Goal: Check status: Check status

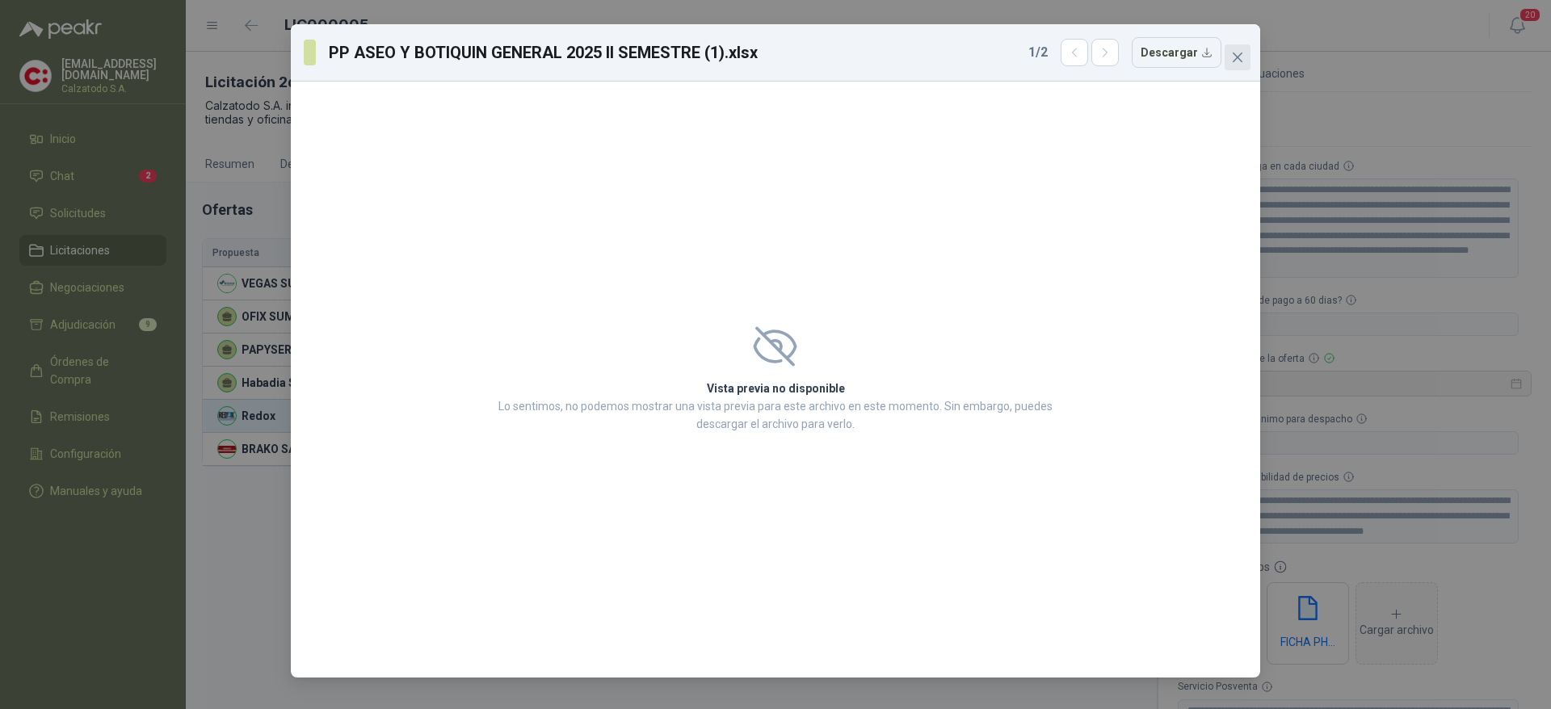
click at [1240, 52] on icon "close" at bounding box center [1237, 57] width 13 height 13
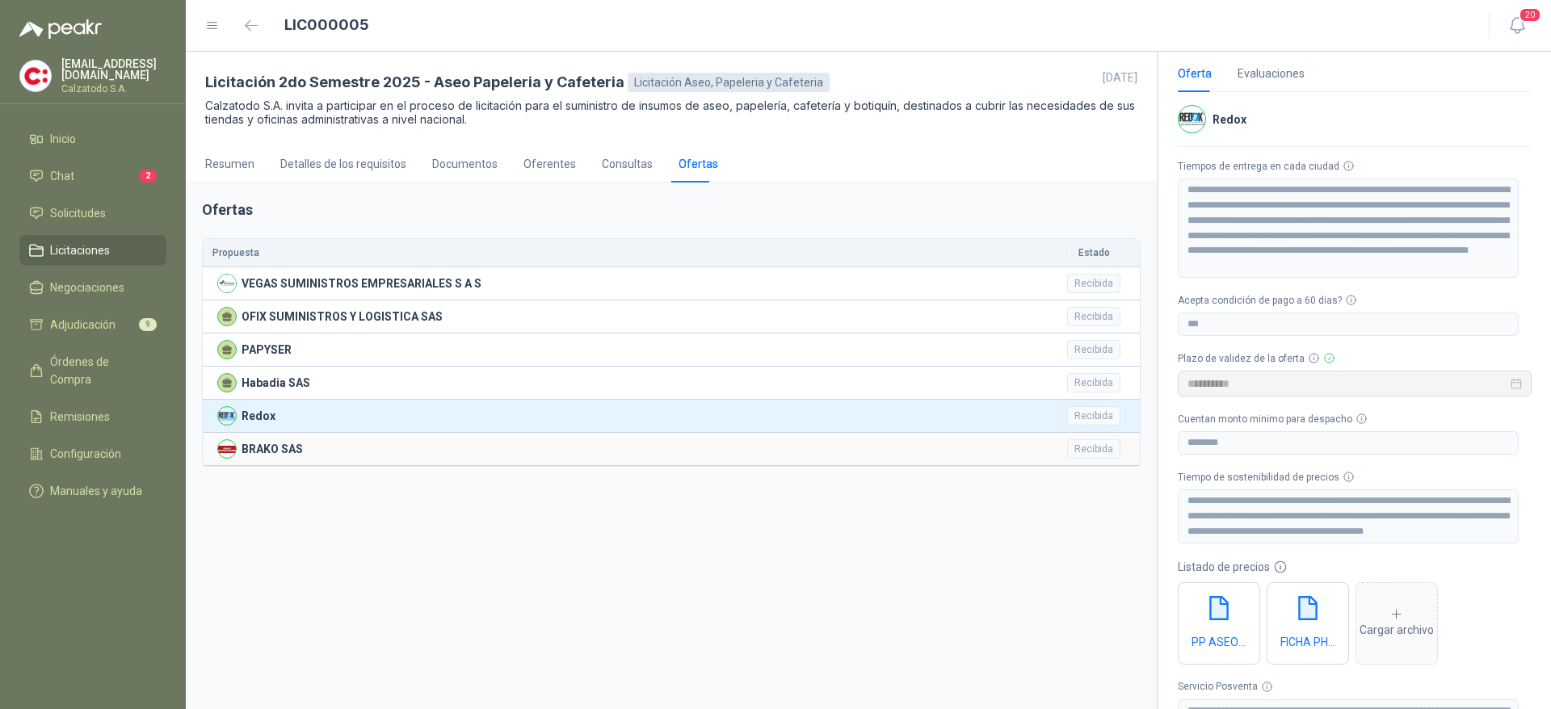
click at [252, 447] on p "BRAKO SAS" at bounding box center [271, 449] width 61 height 18
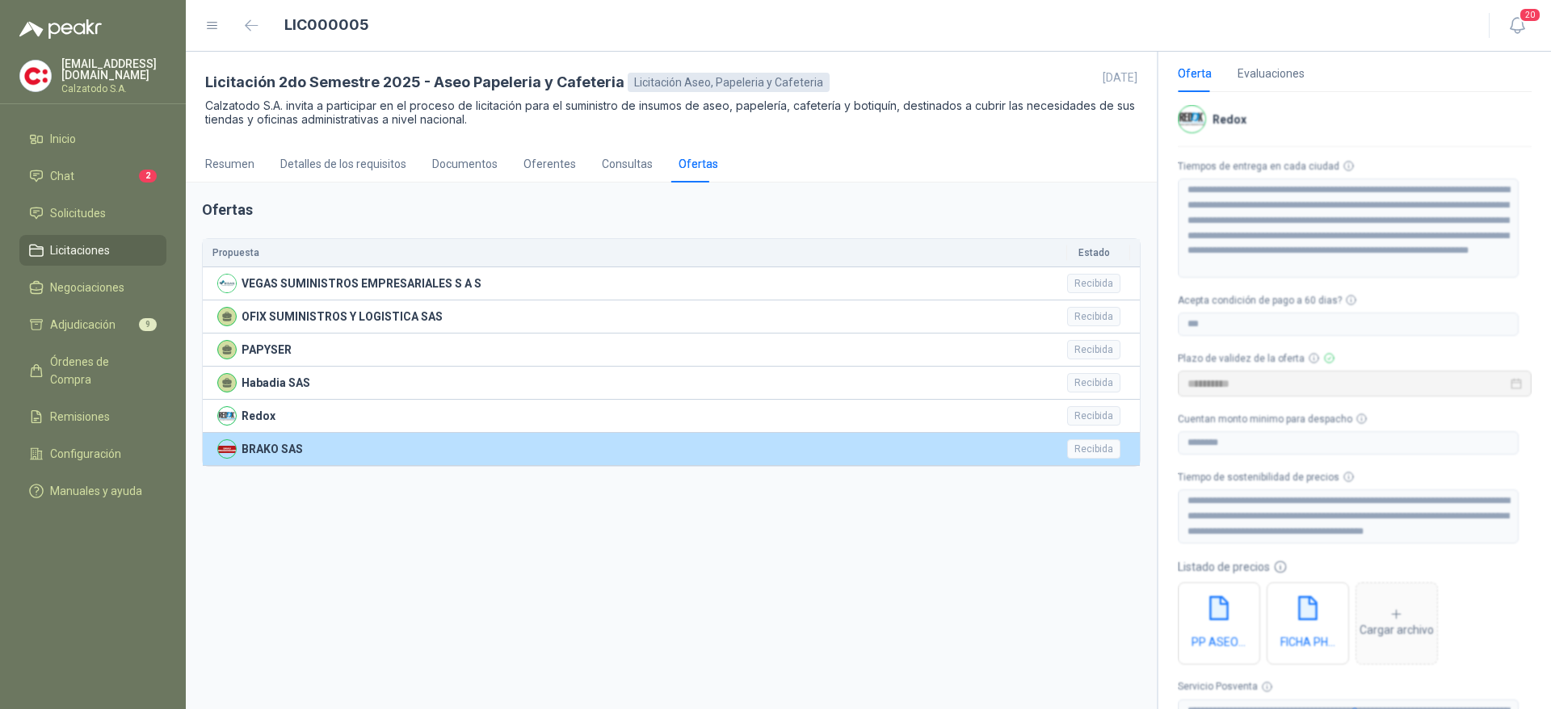
click at [1097, 451] on div "Recibida" at bounding box center [1093, 448] width 53 height 19
click at [1093, 449] on div "Recibida" at bounding box center [1093, 448] width 53 height 19
click at [706, 450] on div "BRAKO SAS" at bounding box center [637, 448] width 840 height 19
click at [753, 449] on div "BRAKO SAS" at bounding box center [637, 448] width 840 height 19
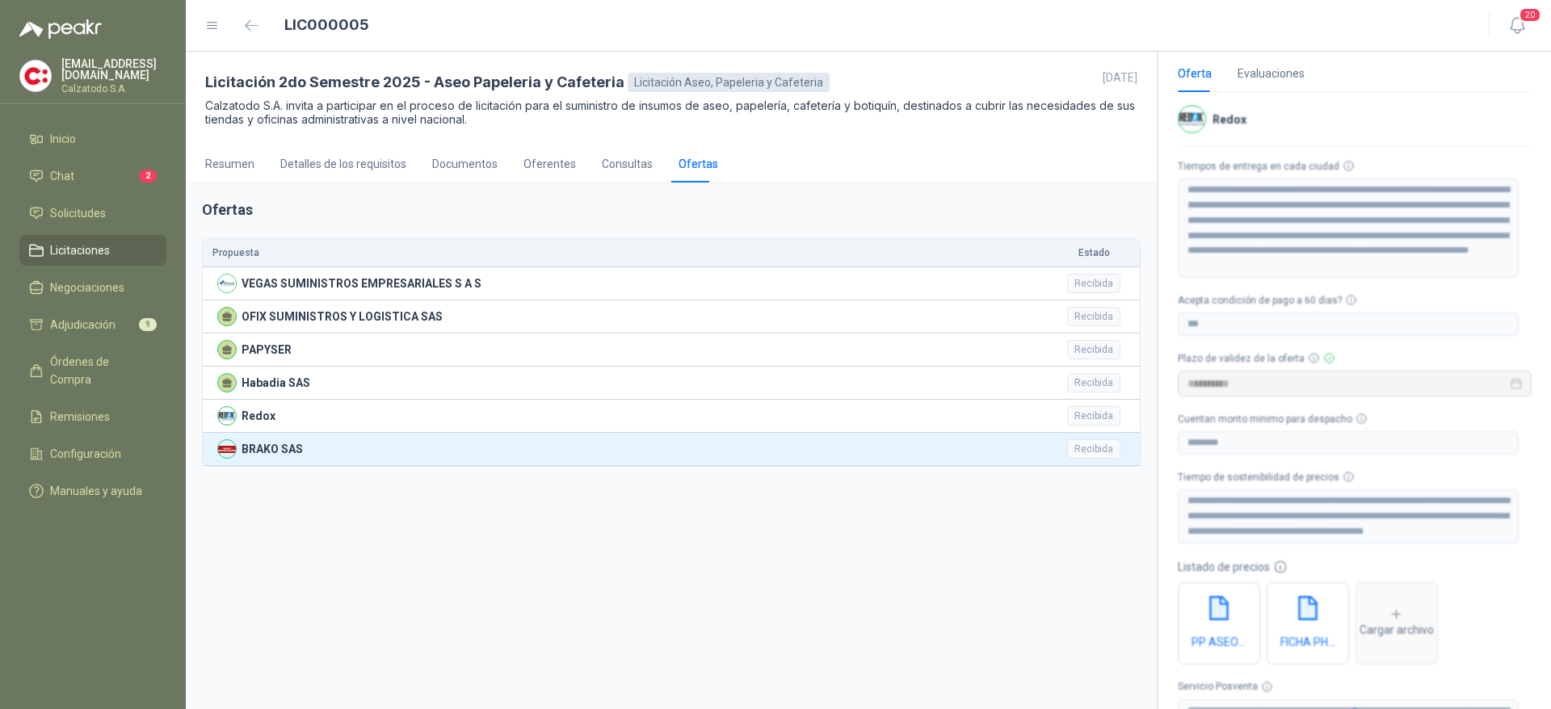
type input "**********"
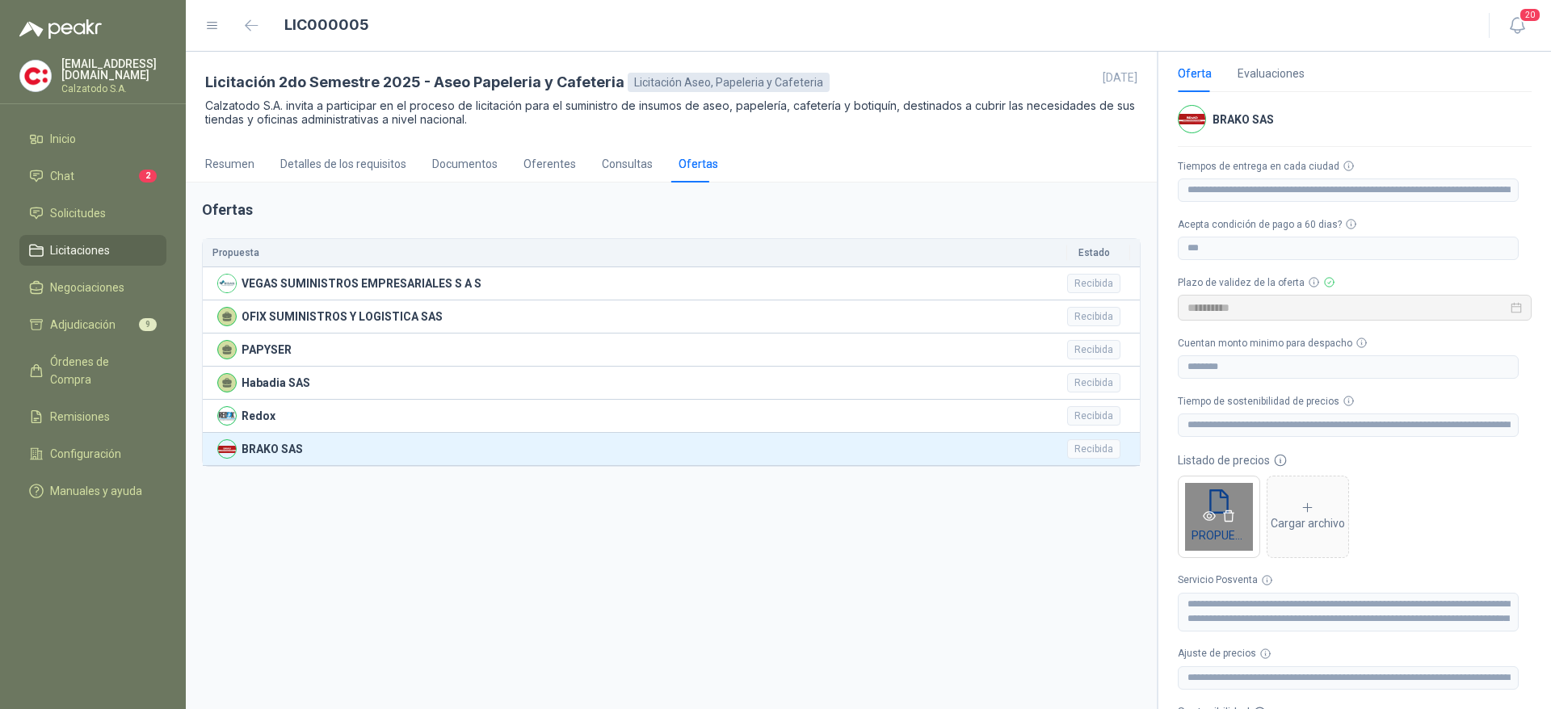
click at [1211, 514] on icon "eye" at bounding box center [1208, 516] width 13 height 10
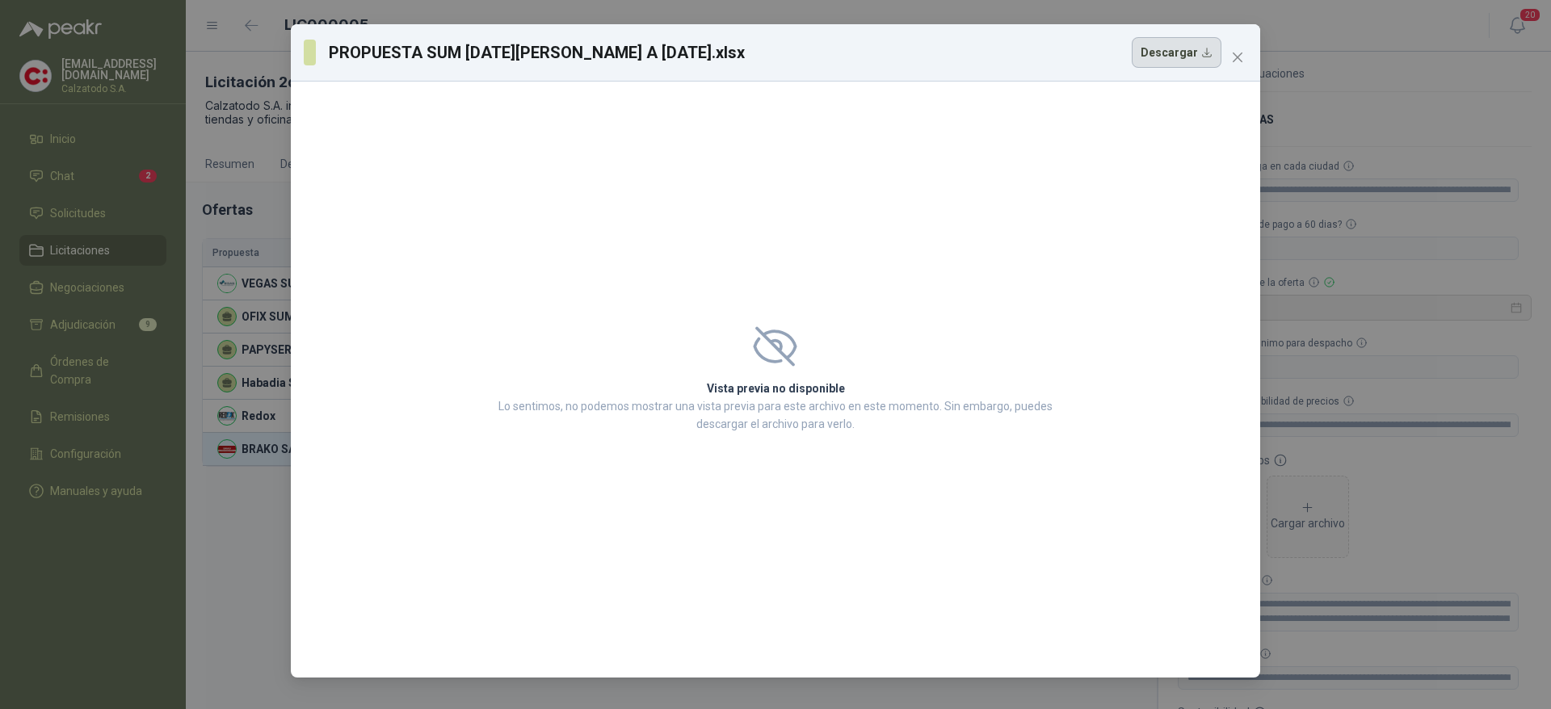
click at [1182, 58] on button "Descargar" at bounding box center [1176, 52] width 90 height 31
